Goal: Transaction & Acquisition: Book appointment/travel/reservation

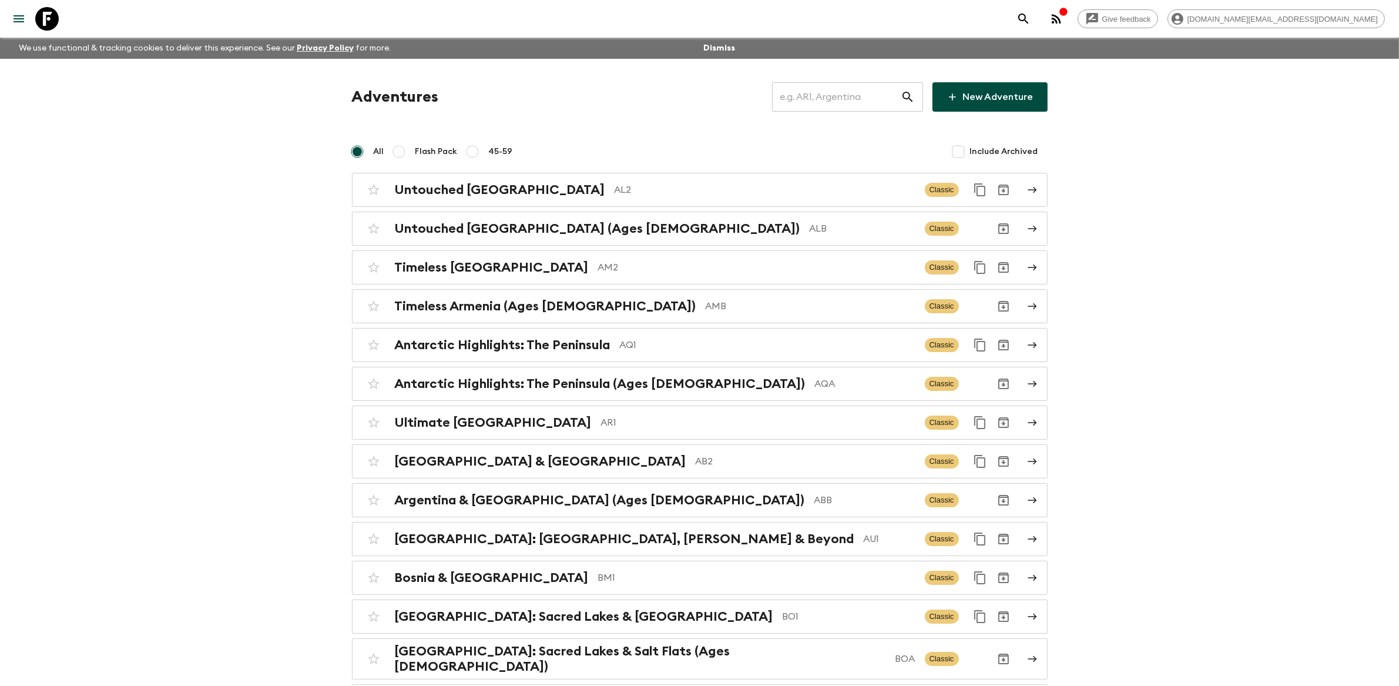
click at [847, 95] on input "text" at bounding box center [836, 96] width 129 height 33
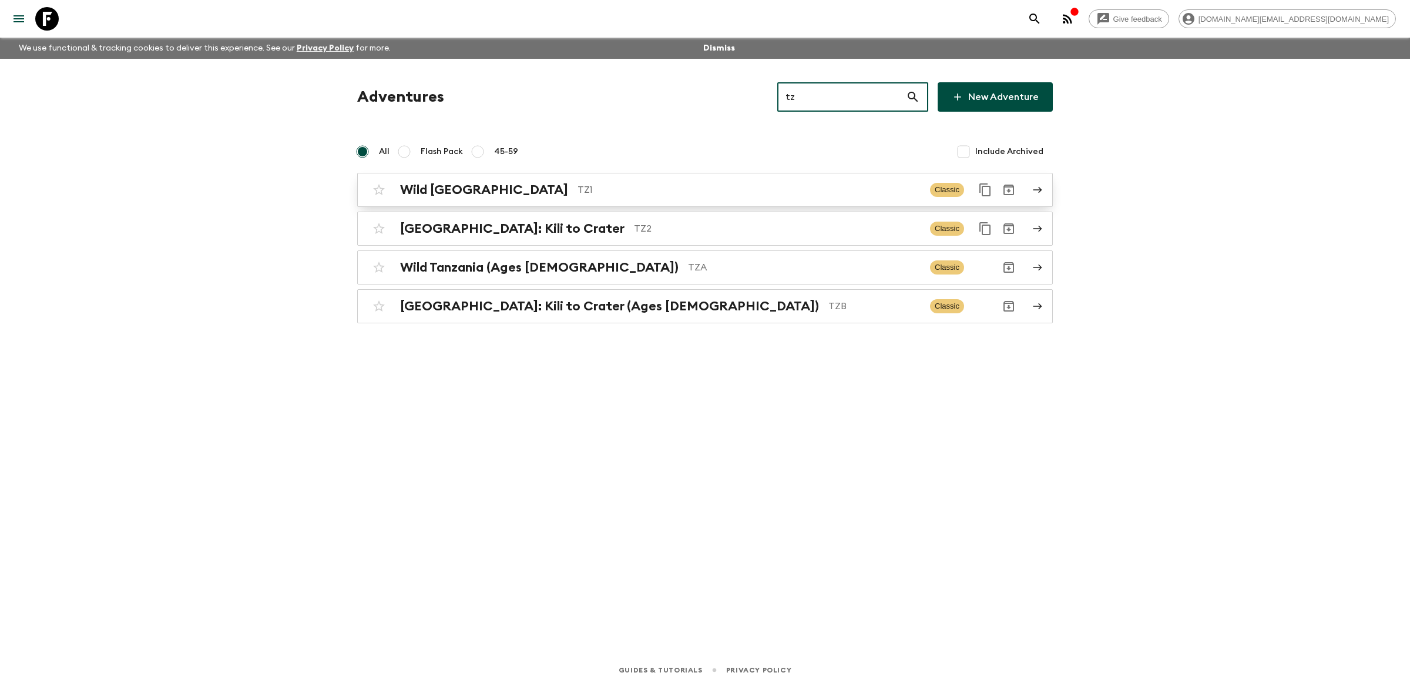
type input "tz"
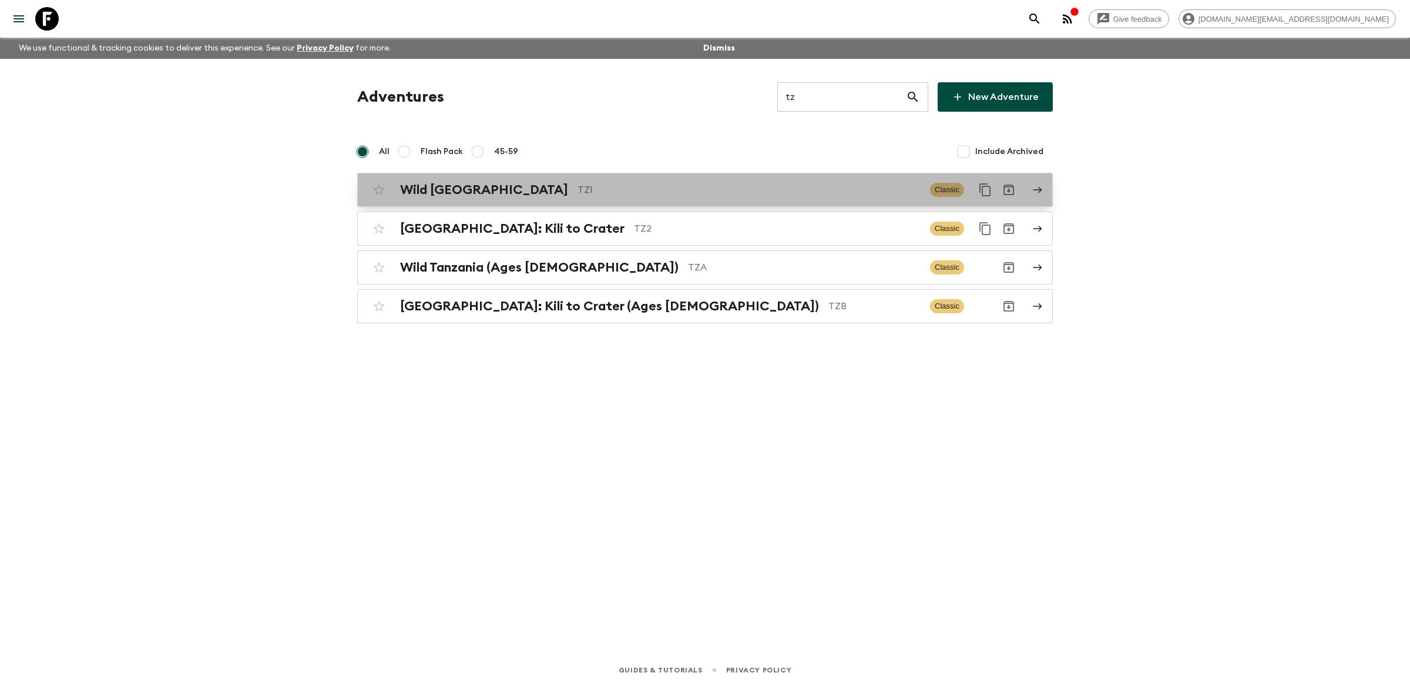
click at [706, 189] on p "TZ1" at bounding box center [749, 190] width 343 height 14
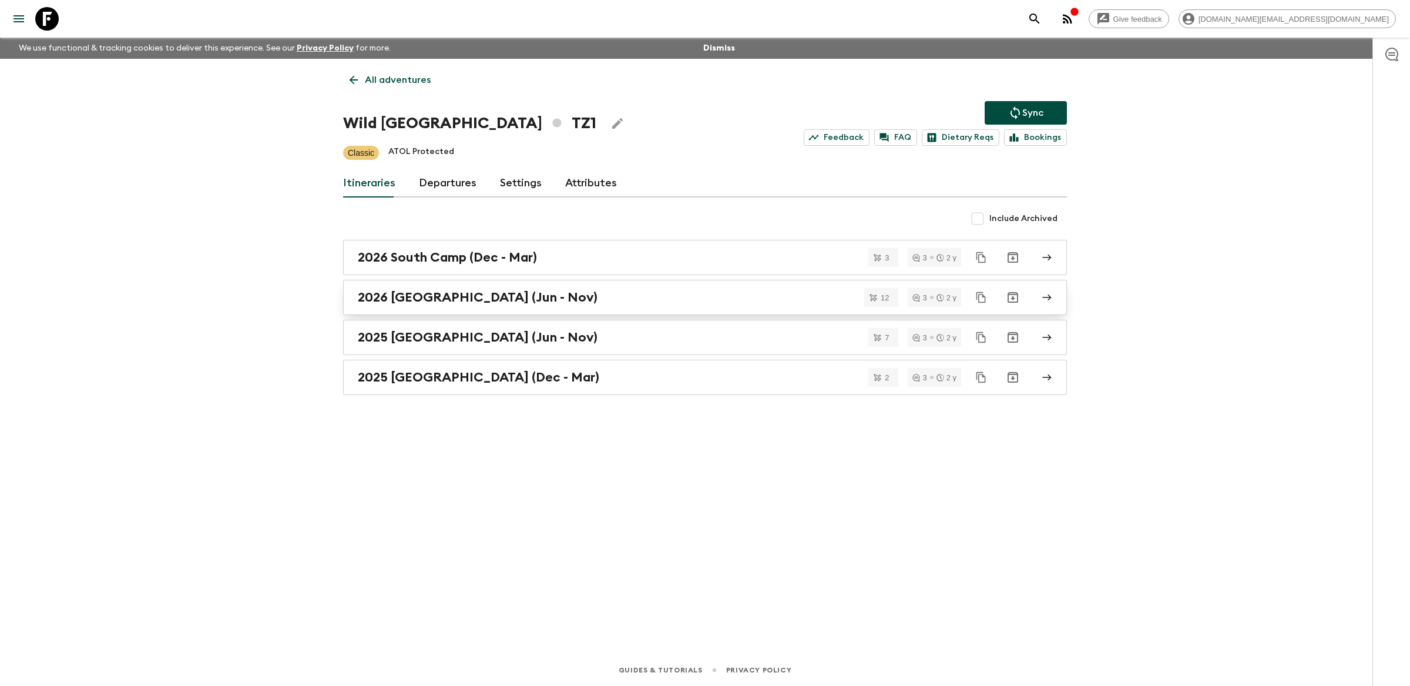
click at [615, 308] on link "2026 [GEOGRAPHIC_DATA] (Jun - Nov)" at bounding box center [705, 297] width 724 height 35
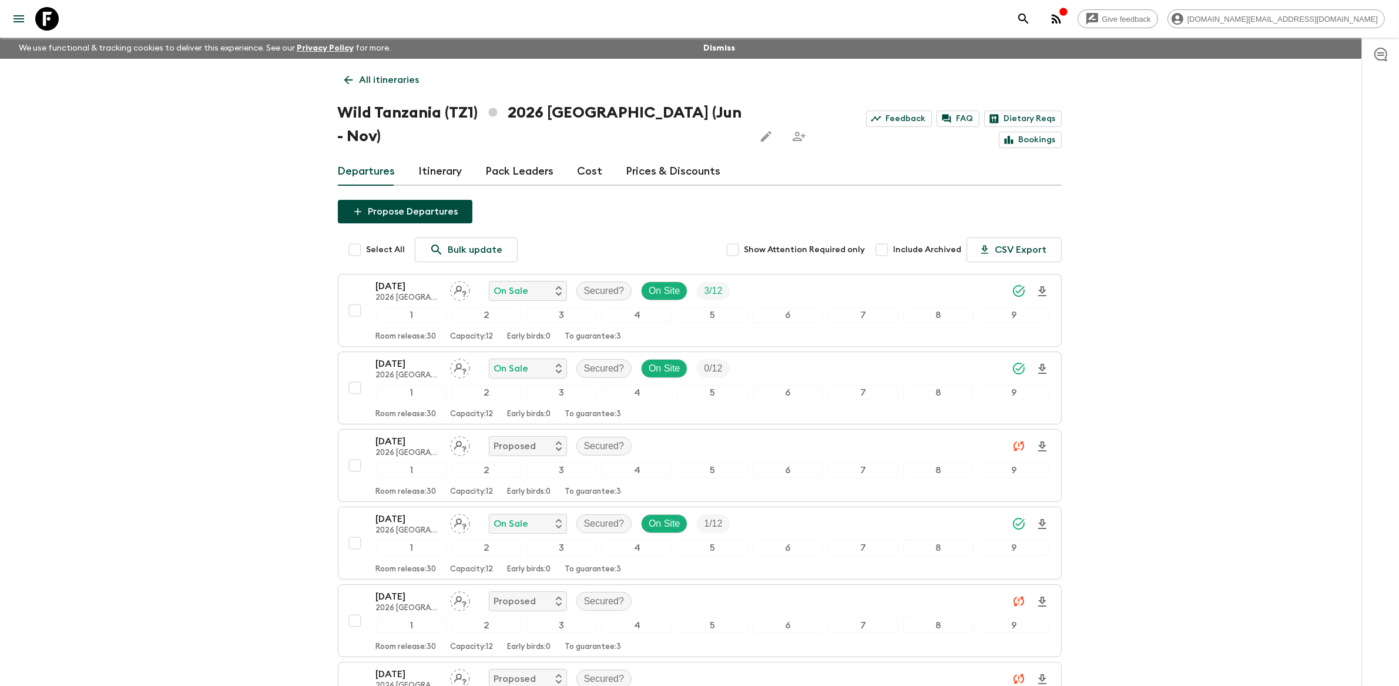
click at [578, 157] on link "Cost" at bounding box center [590, 171] width 25 height 28
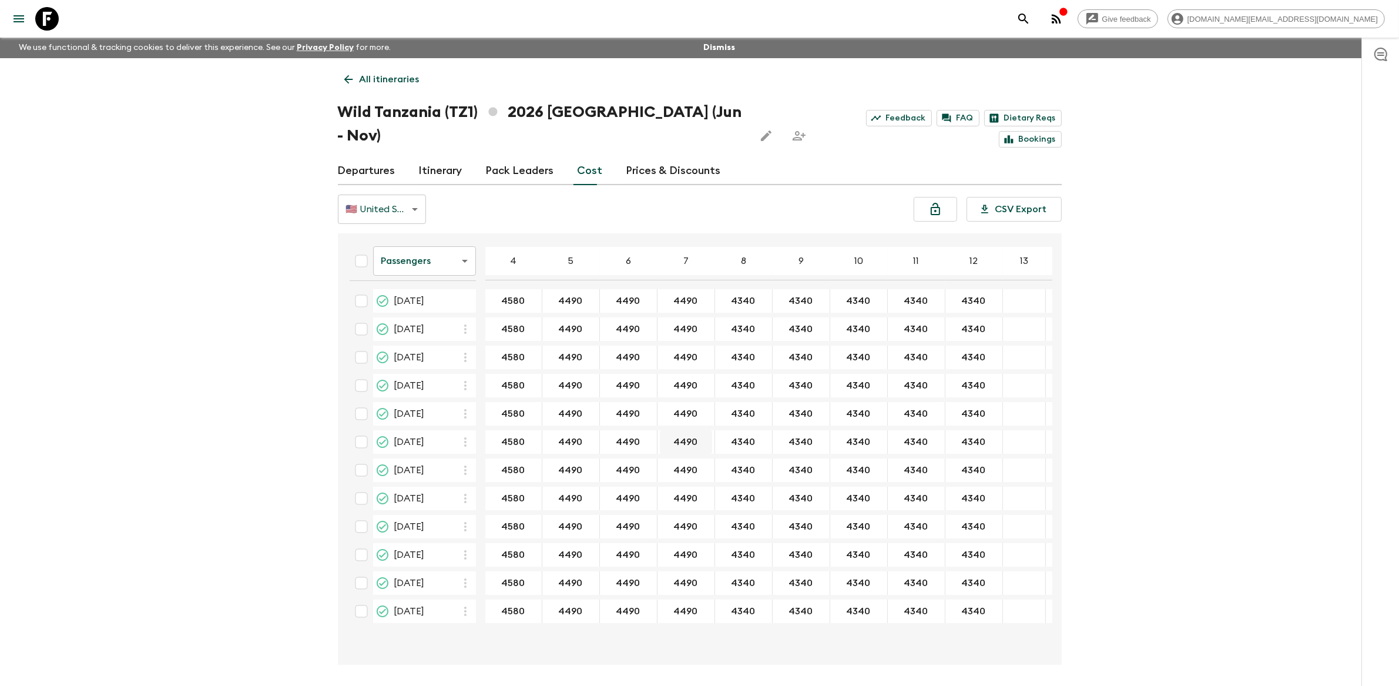
scroll to position [21, 0]
